Goal: Find specific page/section: Find specific page/section

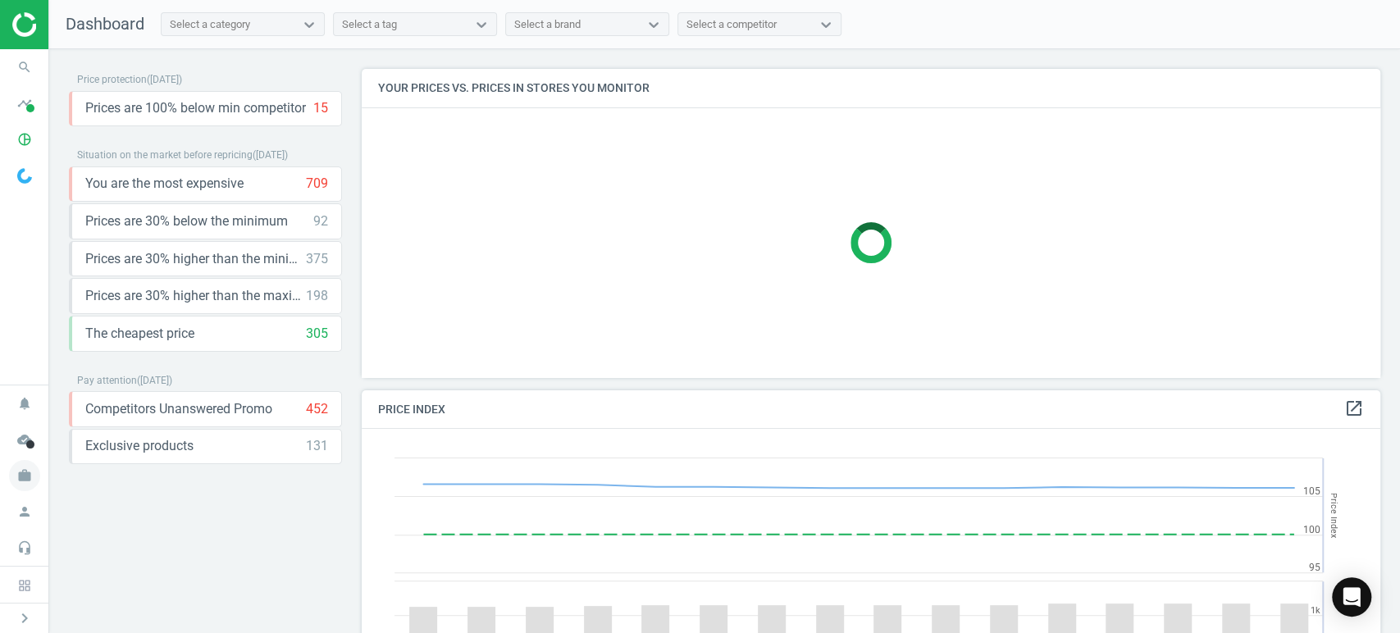
scroll to position [406, 1033]
click at [33, 476] on icon "work" at bounding box center [24, 475] width 31 height 31
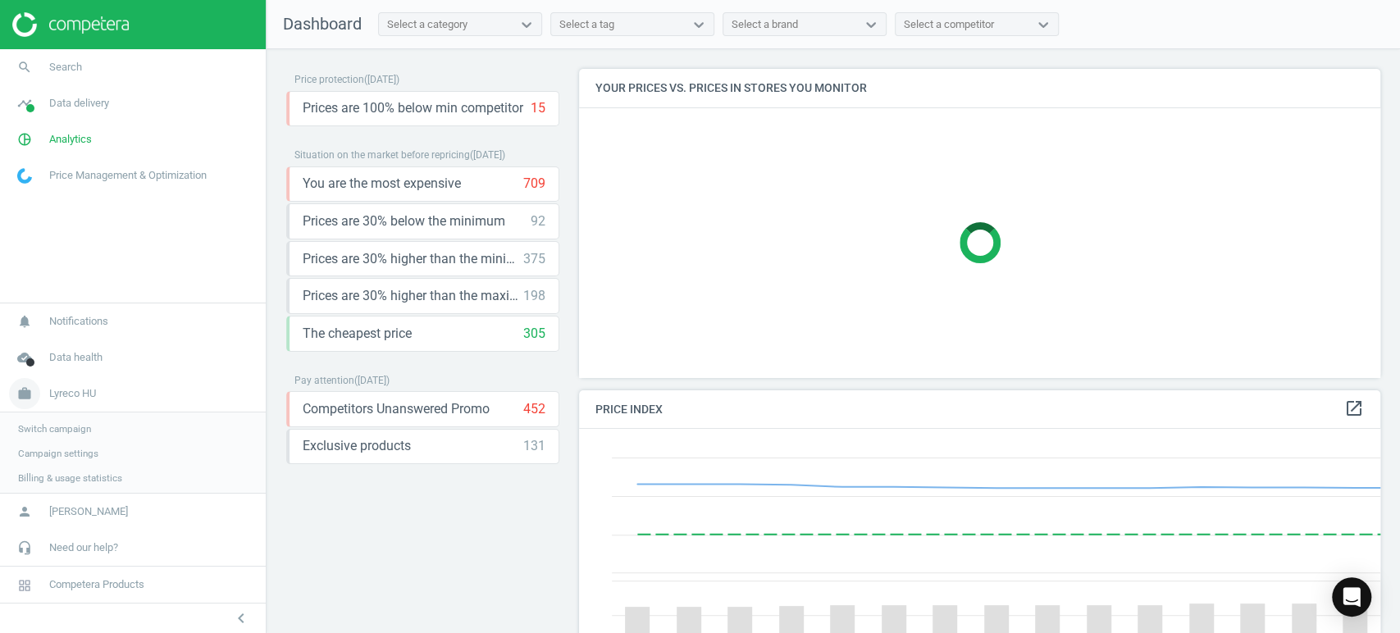
scroll to position [0, 0]
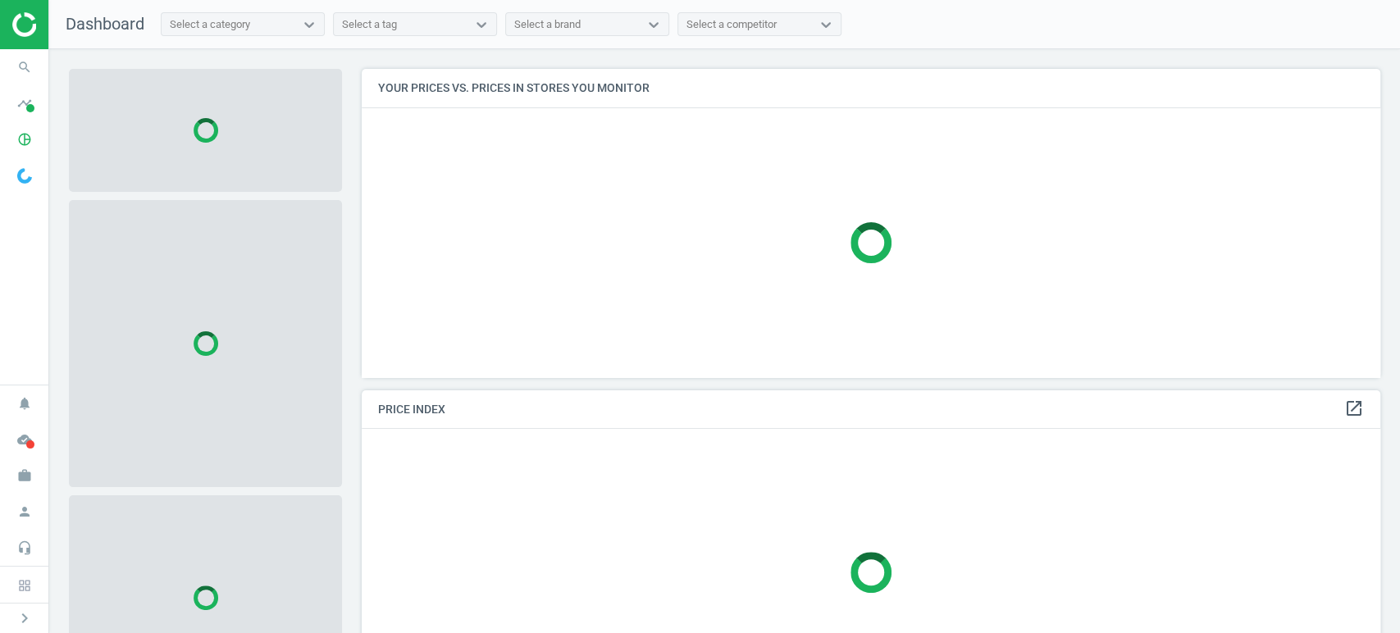
scroll to position [336, 1033]
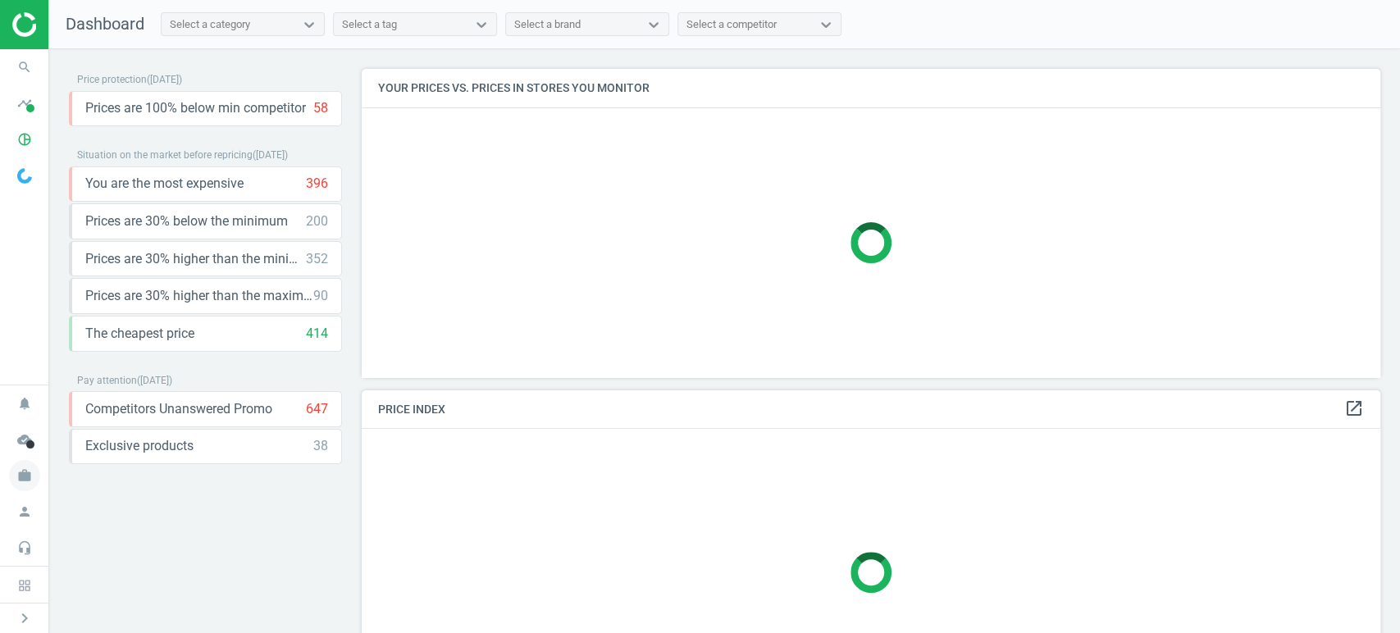
click at [25, 472] on icon "work" at bounding box center [24, 475] width 31 height 31
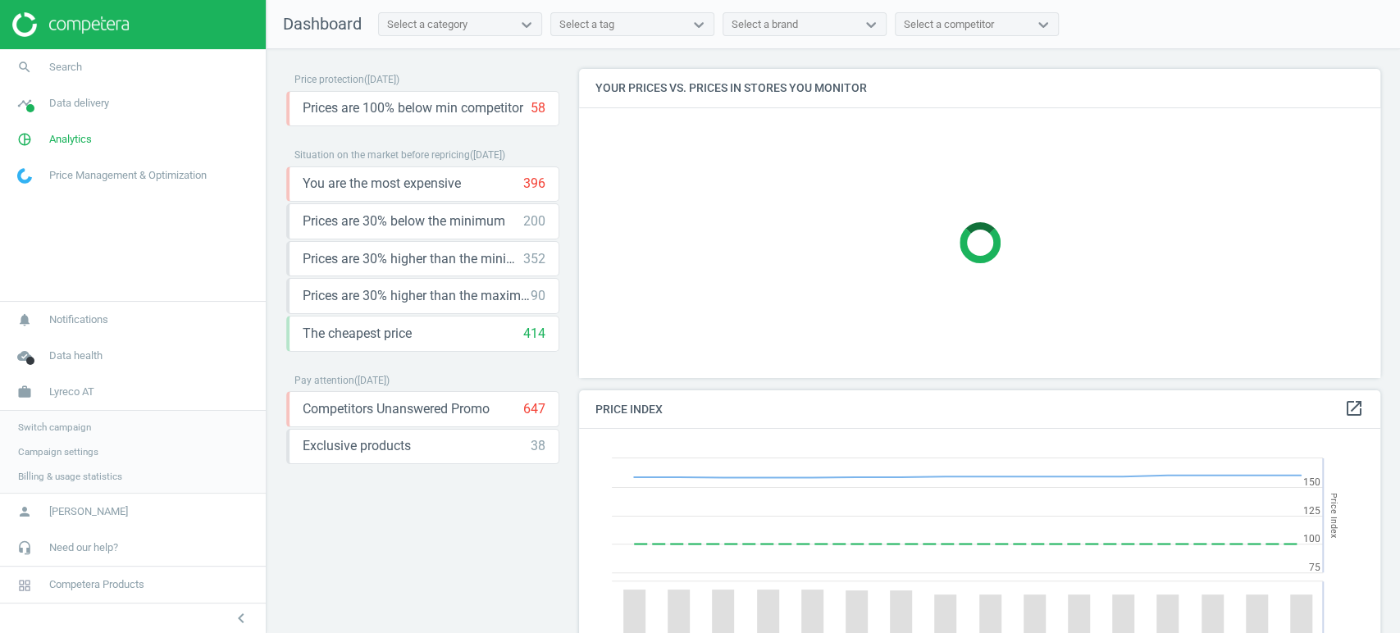
scroll to position [406, 815]
click at [46, 426] on span "Switch campaign" at bounding box center [54, 427] width 73 height 13
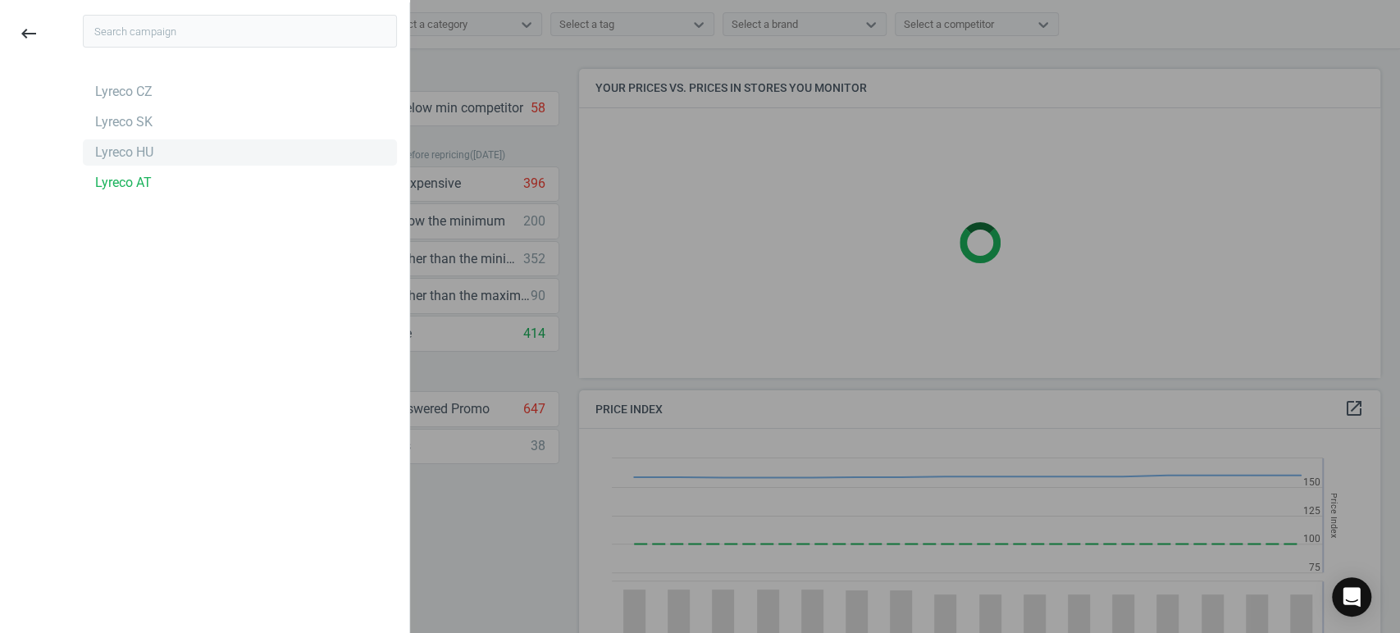
click at [109, 158] on div "Lyreco HU" at bounding box center [124, 153] width 58 height 18
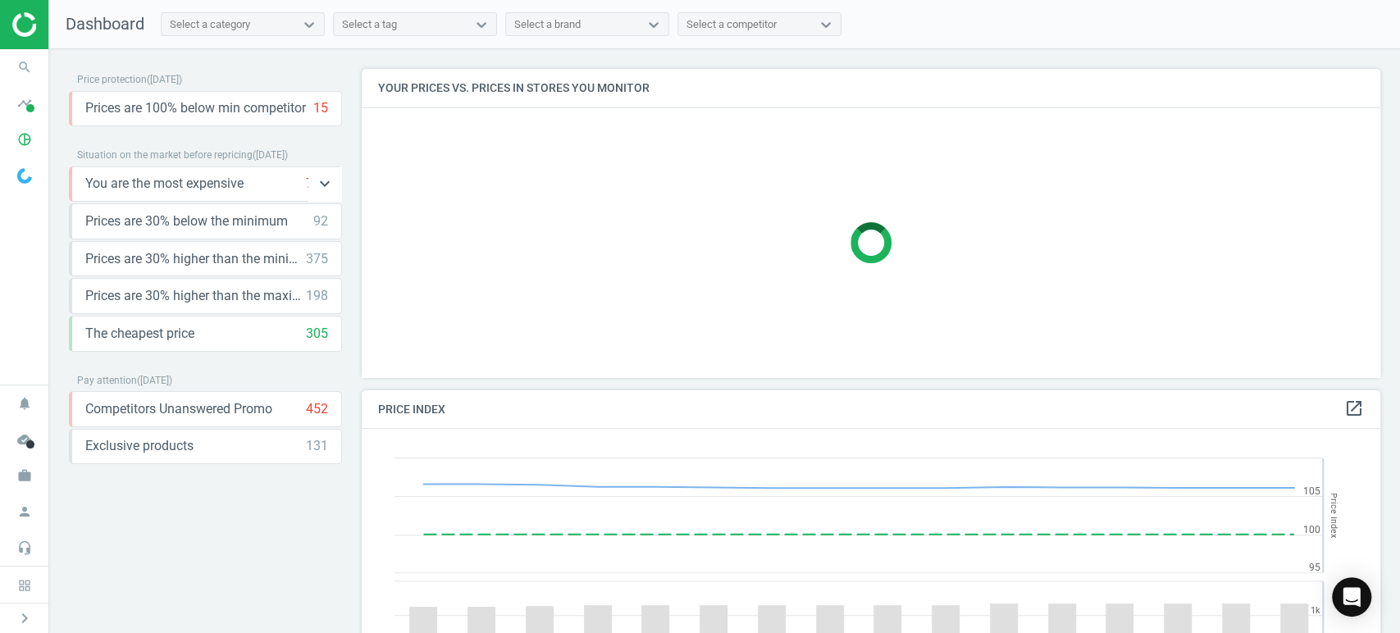
scroll to position [406, 1033]
click at [28, 61] on icon "search" at bounding box center [24, 67] width 31 height 31
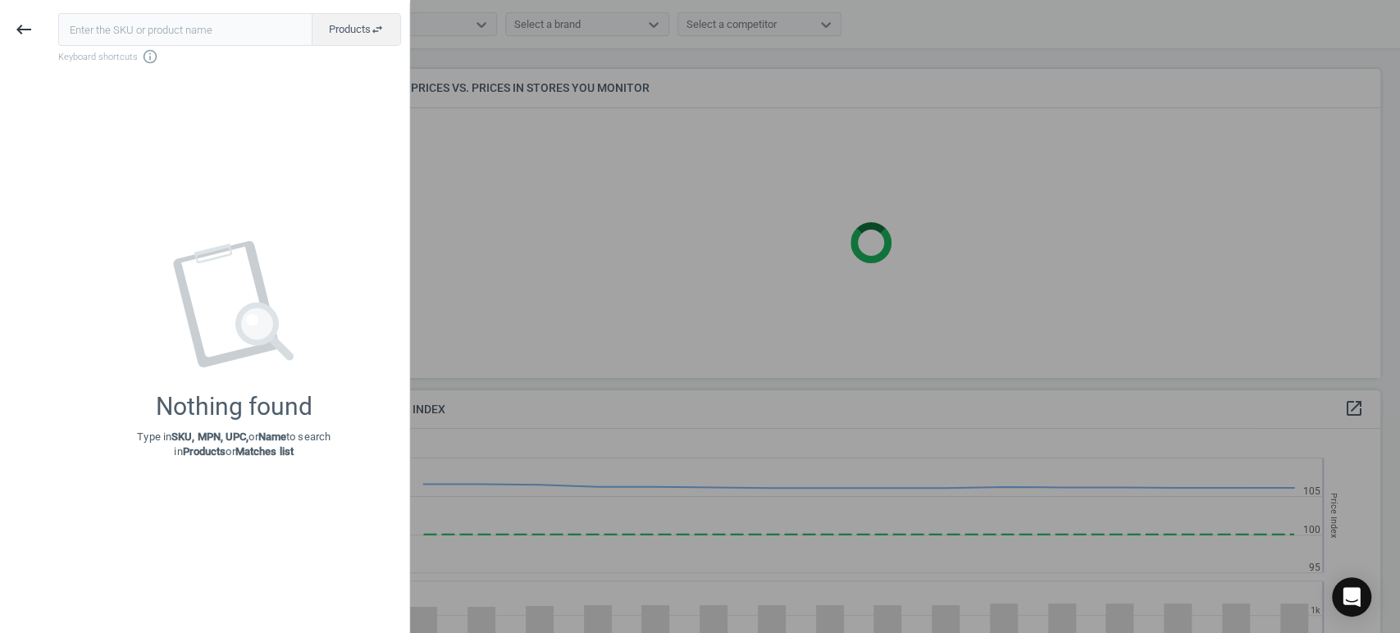
click at [199, 34] on input "text" at bounding box center [185, 29] width 254 height 33
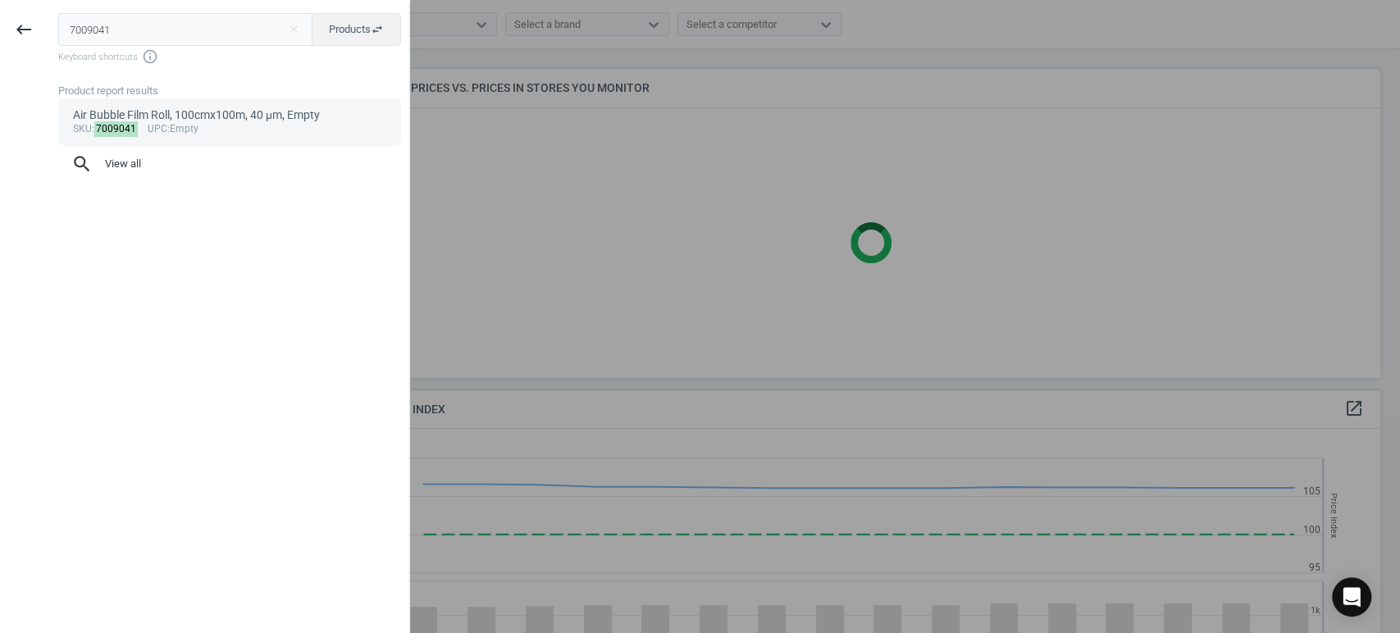
type input "7009041"
click at [216, 120] on div "Air Bubble Film Roll, 100cmx100m, 40 µm, Empty" at bounding box center [230, 115] width 314 height 16
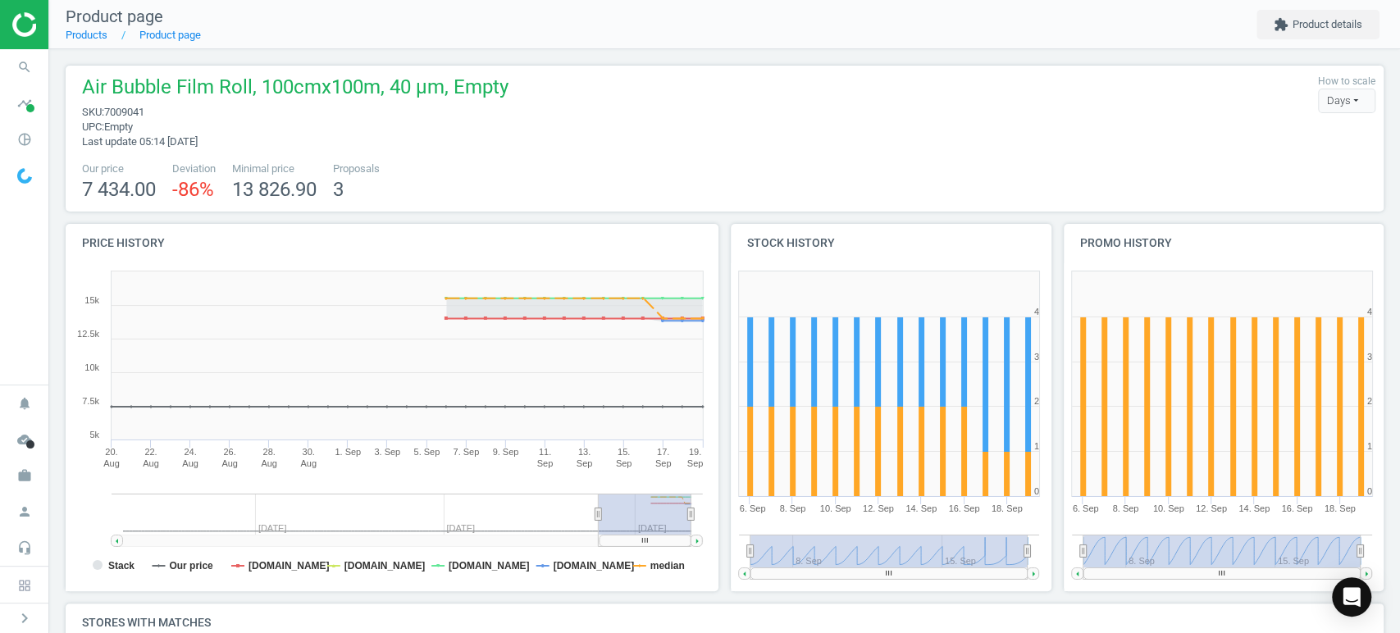
scroll to position [412, 0]
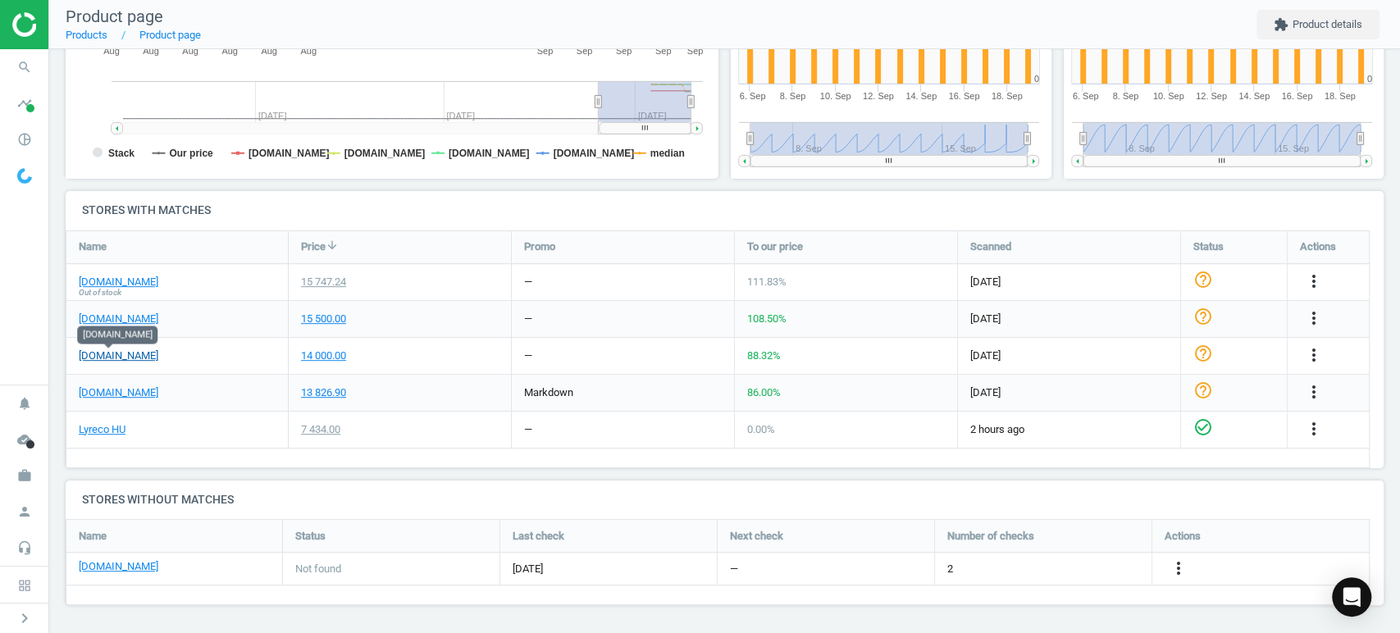
click at [122, 353] on link "[DOMAIN_NAME]" at bounding box center [119, 356] width 80 height 15
click at [135, 281] on link "[DOMAIN_NAME]" at bounding box center [119, 282] width 80 height 15
click at [131, 391] on link "[DOMAIN_NAME]" at bounding box center [119, 392] width 80 height 15
click at [133, 322] on link "[DOMAIN_NAME]" at bounding box center [119, 319] width 80 height 15
click at [18, 69] on icon "search" at bounding box center [24, 67] width 31 height 31
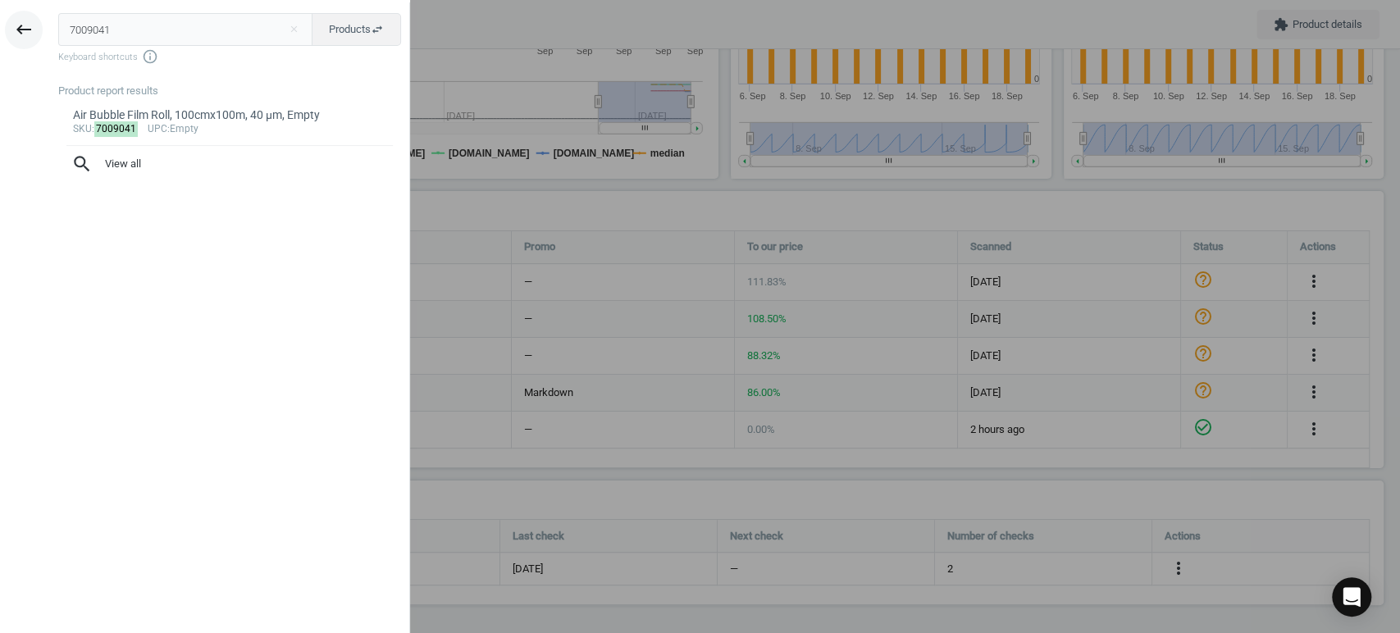
drag, startPoint x: 144, startPoint y: 25, endPoint x: 26, endPoint y: 26, distance: 117.3
click at [26, 26] on div "keyboard_backspace 7009041 close Products swap_horiz Keyboard shortcuts info_ou…" at bounding box center [205, 318] width 410 height 633
type input "339636"
click at [216, 116] on div "BX 250 DOCUMENTS ENCLOSED 165x240 TRANS., 00000000" at bounding box center [230, 115] width 314 height 16
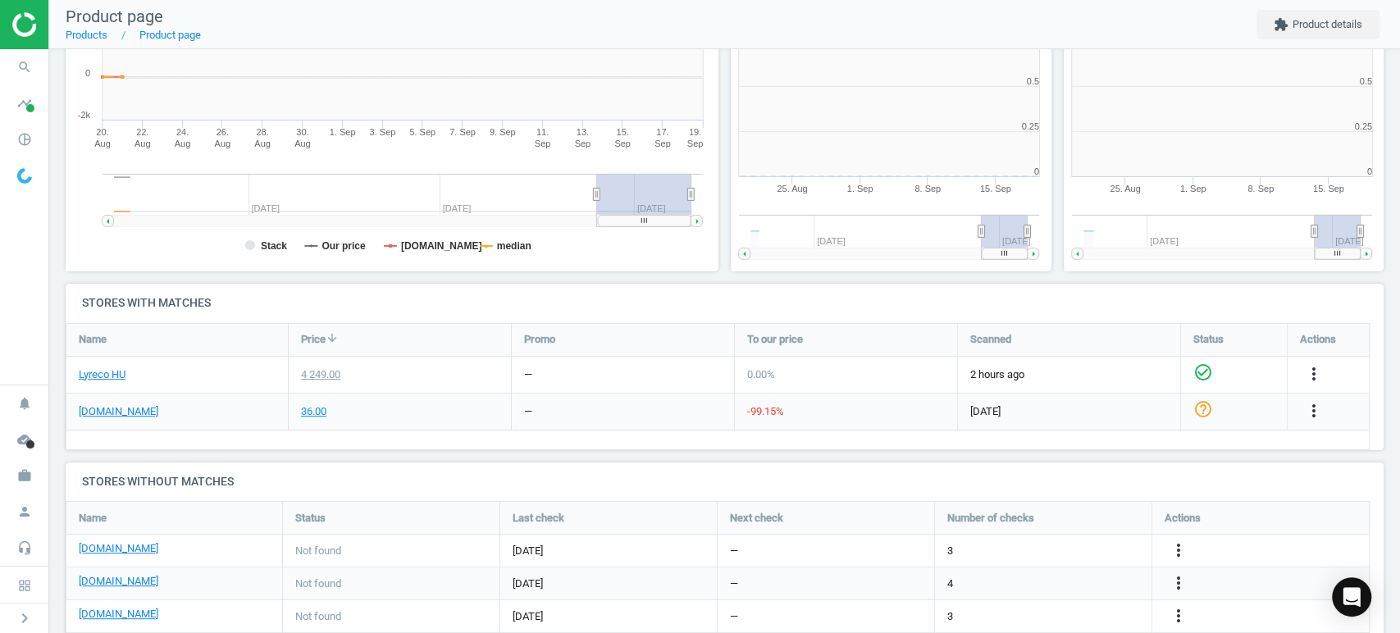
scroll to position [357, 345]
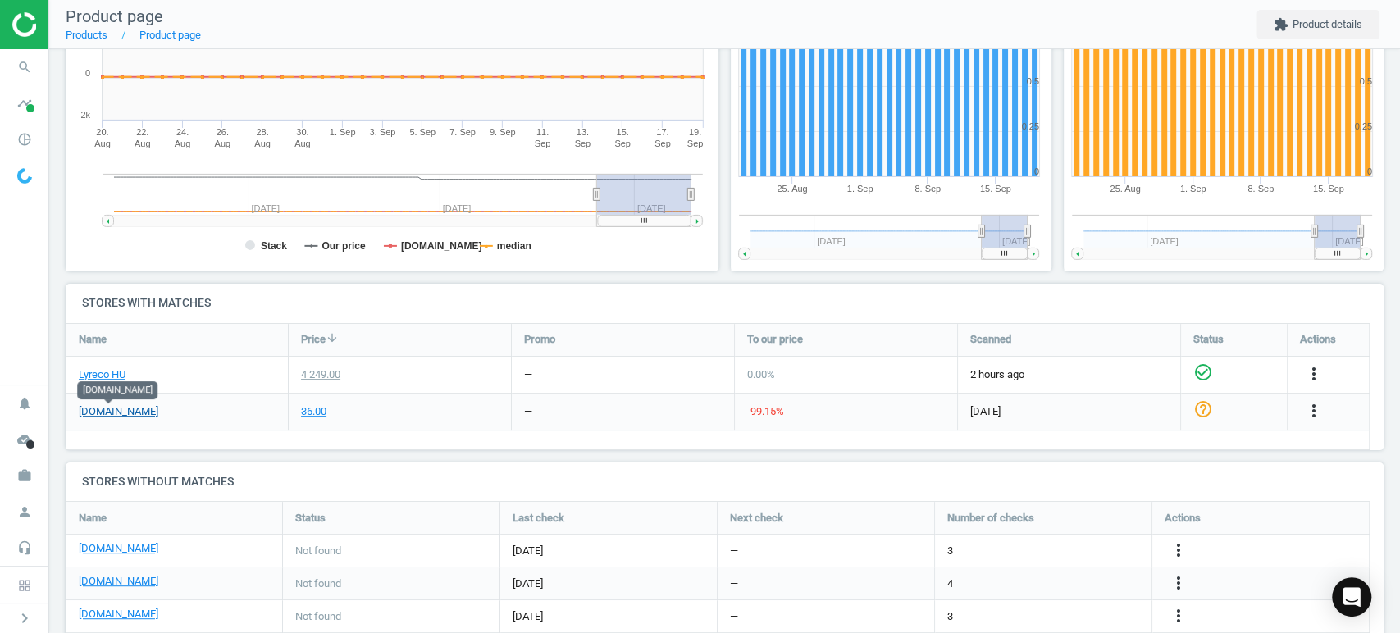
click at [116, 412] on link "[DOMAIN_NAME]" at bounding box center [119, 411] width 80 height 15
